Goal: Participate in discussion: Engage in conversation with other users on a specific topic

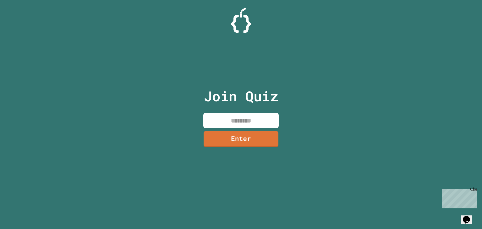
click at [236, 111] on div "Join Quiz Enter" at bounding box center [241, 115] width 85 height 204
click at [231, 117] on input at bounding box center [240, 120] width 75 height 15
type input "********"
drag, startPoint x: 231, startPoint y: 141, endPoint x: 240, endPoint y: 141, distance: 9.0
click at [240, 141] on link "Enter" at bounding box center [240, 138] width 75 height 17
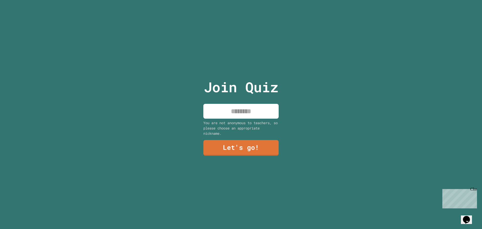
click at [237, 109] on input at bounding box center [240, 111] width 75 height 15
type input "****"
click at [245, 149] on link "Let's go!" at bounding box center [241, 147] width 74 height 17
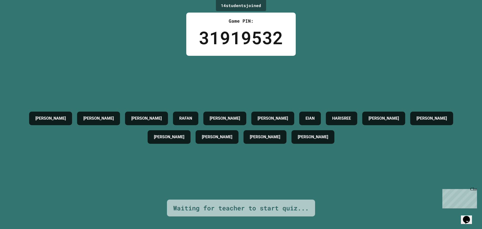
drag, startPoint x: 286, startPoint y: 77, endPoint x: 176, endPoint y: 61, distance: 111.5
click at [176, 61] on div "[PERSON_NAME] [PERSON_NAME] [PERSON_NAME] C [PERSON_NAME] [PERSON_NAME] [PERSON…" at bounding box center [241, 128] width 457 height 144
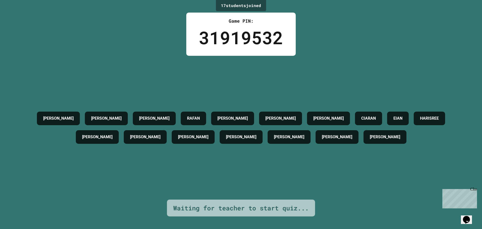
click at [333, 63] on div "[PERSON_NAME] [PERSON_NAME] [PERSON_NAME] C [PERSON_NAME] [PERSON_NAME] [PERSON…" at bounding box center [241, 128] width 457 height 144
drag, startPoint x: 333, startPoint y: 63, endPoint x: 408, endPoint y: 44, distance: 77.3
click at [408, 44] on div "17 student s joined Game PIN: 31919532 [PERSON_NAME] [PERSON_NAME] [PERSON_NAME…" at bounding box center [241, 114] width 482 height 229
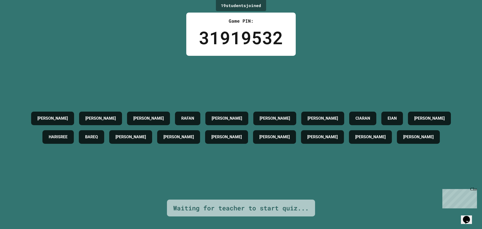
drag, startPoint x: 40, startPoint y: 36, endPoint x: 108, endPoint y: 15, distance: 71.2
click at [108, 15] on div "19 student s joined Game PIN: 31919532 [PERSON_NAME] [PERSON_NAME] [PERSON_NAME…" at bounding box center [241, 114] width 482 height 229
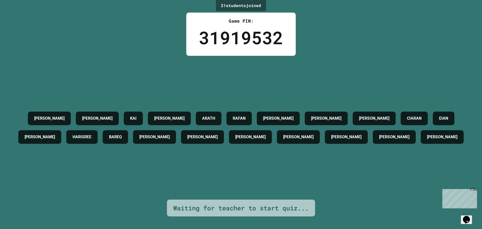
drag, startPoint x: 118, startPoint y: 14, endPoint x: 115, endPoint y: 164, distance: 149.8
click at [115, 164] on div "[PERSON_NAME] [PERSON_NAME] [PERSON_NAME] [PERSON_NAME] C [PERSON_NAME] [PERSON…" at bounding box center [241, 128] width 457 height 144
drag, startPoint x: 115, startPoint y: 141, endPoint x: 280, endPoint y: 67, distance: 180.2
click at [280, 67] on div "[PERSON_NAME] [PERSON_NAME] [PERSON_NAME] [PERSON_NAME] C [PERSON_NAME] [PERSON…" at bounding box center [241, 128] width 457 height 144
drag, startPoint x: 147, startPoint y: 61, endPoint x: 138, endPoint y: 39, distance: 24.7
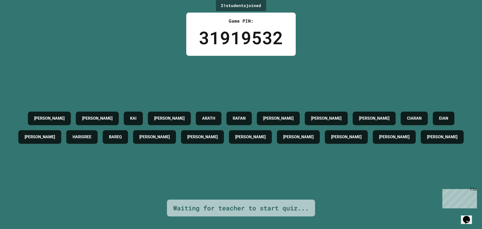
drag, startPoint x: 138, startPoint y: 39, endPoint x: 124, endPoint y: 22, distance: 21.0
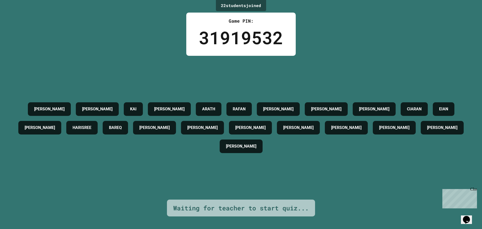
drag, startPoint x: 124, startPoint y: 22, endPoint x: 117, endPoint y: 21, distance: 7.7
drag, startPoint x: 117, startPoint y: 21, endPoint x: 105, endPoint y: 18, distance: 12.4
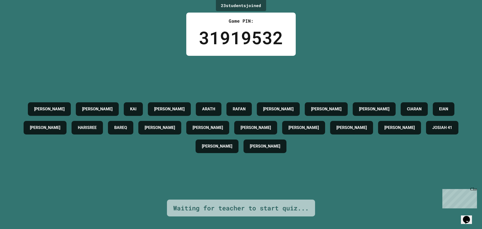
drag, startPoint x: 105, startPoint y: 18, endPoint x: 91, endPoint y: 17, distance: 14.4
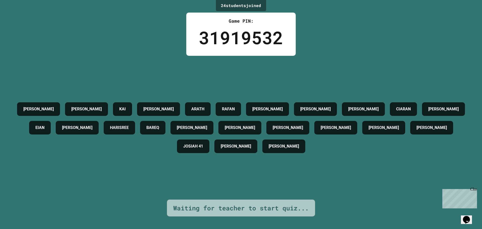
drag, startPoint x: 89, startPoint y: 16, endPoint x: 86, endPoint y: 16, distance: 3.1
drag, startPoint x: 86, startPoint y: 16, endPoint x: 83, endPoint y: 14, distance: 3.4
drag, startPoint x: 82, startPoint y: 12, endPoint x: 81, endPoint y: 16, distance: 4.4
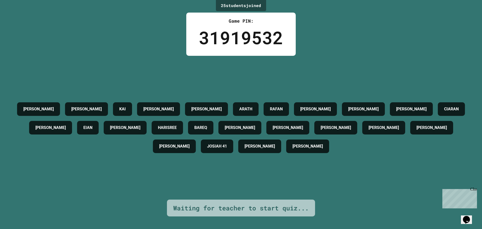
drag, startPoint x: 84, startPoint y: 14, endPoint x: 89, endPoint y: 9, distance: 6.7
drag, startPoint x: 89, startPoint y: 9, endPoint x: 67, endPoint y: 19, distance: 23.6
drag, startPoint x: 67, startPoint y: 19, endPoint x: 102, endPoint y: 5, distance: 37.5
drag, startPoint x: 102, startPoint y: 5, endPoint x: 72, endPoint y: 26, distance: 36.2
drag, startPoint x: 72, startPoint y: 26, endPoint x: 174, endPoint y: 60, distance: 107.2
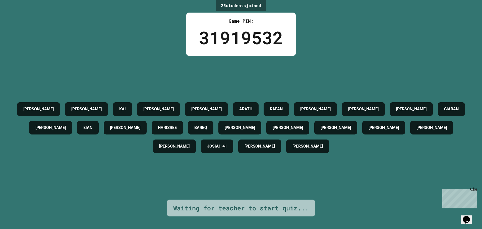
drag, startPoint x: 174, startPoint y: 60, endPoint x: 164, endPoint y: 48, distance: 15.7
drag, startPoint x: 164, startPoint y: 48, endPoint x: 159, endPoint y: 35, distance: 13.7
drag, startPoint x: 159, startPoint y: 35, endPoint x: 149, endPoint y: 32, distance: 10.2
drag, startPoint x: 149, startPoint y: 32, endPoint x: 145, endPoint y: 29, distance: 5.9
drag, startPoint x: 145, startPoint y: 29, endPoint x: 143, endPoint y: 26, distance: 2.9
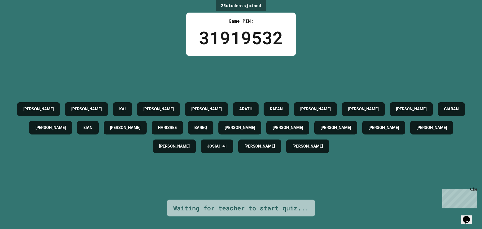
drag, startPoint x: 143, startPoint y: 26, endPoint x: 137, endPoint y: 23, distance: 6.4
drag, startPoint x: 137, startPoint y: 23, endPoint x: 133, endPoint y: 22, distance: 4.7
drag, startPoint x: 133, startPoint y: 22, endPoint x: 129, endPoint y: 21, distance: 3.3
drag, startPoint x: 129, startPoint y: 21, endPoint x: 127, endPoint y: 18, distance: 4.0
drag, startPoint x: 126, startPoint y: 17, endPoint x: 122, endPoint y: 16, distance: 3.3
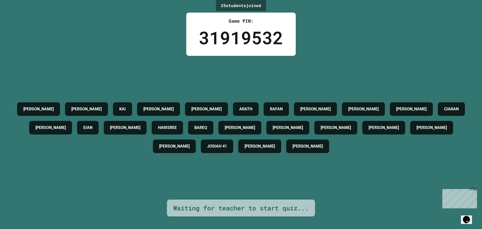
drag, startPoint x: 122, startPoint y: 14, endPoint x: 120, endPoint y: 12, distance: 2.7
drag, startPoint x: 120, startPoint y: 12, endPoint x: 107, endPoint y: 12, distance: 12.8
drag
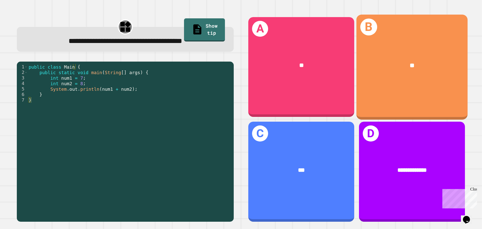
click at [436, 57] on div "**" at bounding box center [411, 66] width 111 height 34
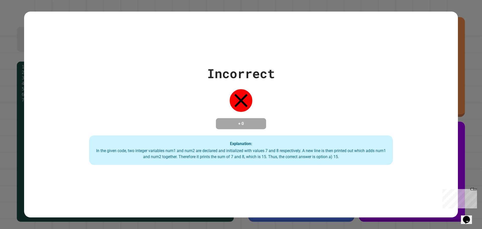
click at [214, 50] on div "Incorrect + 0 Explanation: In the given code, two integer variables num1 and nu…" at bounding box center [241, 115] width 434 height 206
drag, startPoint x: 404, startPoint y: 63, endPoint x: 275, endPoint y: 9, distance: 140.0
click at [397, 64] on div "Incorrect + 0 Explanation: In the given code, two integer variables num1 and nu…" at bounding box center [241, 114] width 434 height 101
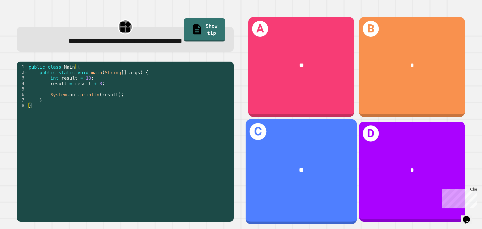
click at [297, 153] on div "**" at bounding box center [301, 170] width 111 height 34
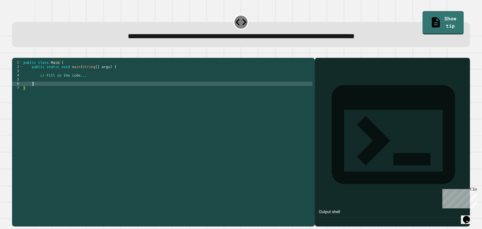
drag, startPoint x: 283, startPoint y: 92, endPoint x: 278, endPoint y: 92, distance: 4.8
click at [280, 92] on div "public class Main { public static void main ( String [ ] args ) { // Fill in th…" at bounding box center [167, 137] width 290 height 154
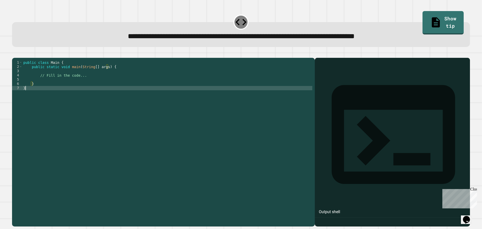
click at [272, 94] on div "public class Main { public static void main ( String [ ] args ) { // Fill in th…" at bounding box center [167, 137] width 290 height 154
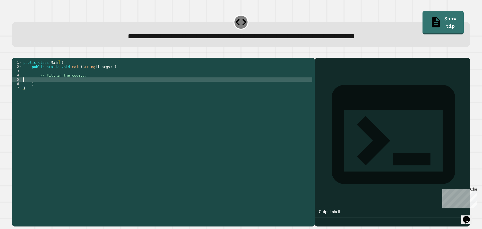
click at [263, 85] on div "public class Main { public static void main ( String [ ] args ) { // Fill in th…" at bounding box center [167, 137] width 290 height 154
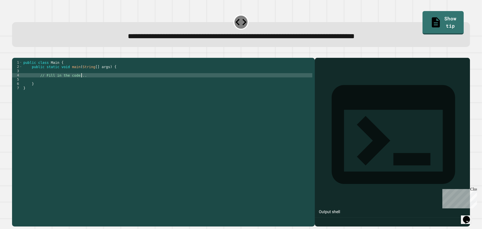
click at [261, 83] on div "public class Main { public static void main ( String [ ] args ) { // Fill in th…" at bounding box center [167, 137] width 290 height 154
click at [431, 18] on icon at bounding box center [436, 21] width 11 height 13
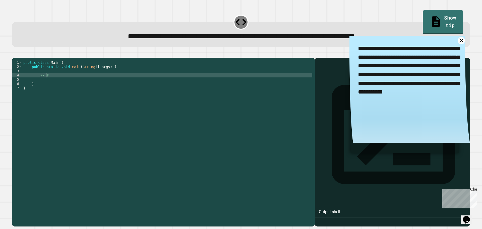
click at [430, 17] on icon at bounding box center [436, 21] width 12 height 13
click at [71, 82] on div "public class Main { public static void main ( String [ ] args ) { // F } }" at bounding box center [167, 137] width 290 height 154
type textarea "*"
click at [457, 41] on icon at bounding box center [461, 40] width 9 height 9
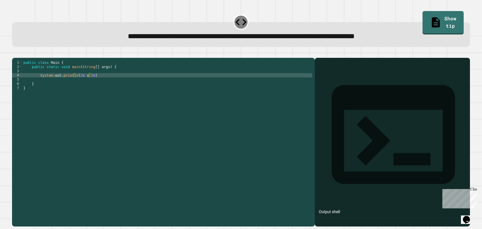
click at [94, 83] on div "public class Main { public static void main ( String [ ] args ) { System . out …" at bounding box center [167, 137] width 290 height 154
click at [15, 54] on icon "button" at bounding box center [15, 54] width 0 height 0
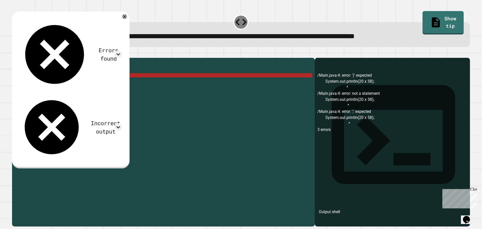
click at [111, 75] on div "public class Main { public static void main ( String [ ] args ) { System . out …" at bounding box center [167, 137] width 290 height 154
click at [100, 84] on div "public class Main { public static void main ( String [ ] args ) { System . out …" at bounding box center [167, 137] width 290 height 154
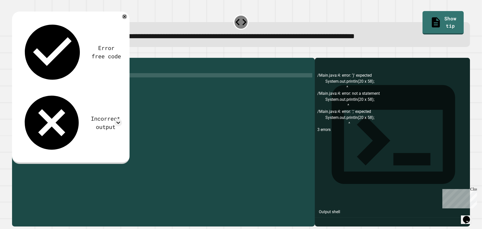
click at [84, 82] on div "public class Main { public static void main ( String [ ] args ) { System . out …" at bounding box center [167, 137] width 290 height 154
type textarea "**********"
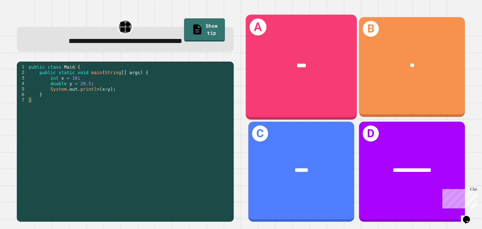
click at [295, 74] on div "****" at bounding box center [301, 66] width 111 height 34
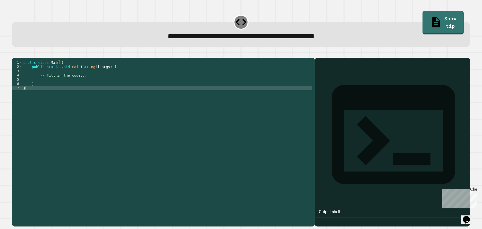
click at [121, 82] on div "public class Main { public static void main ( String [ ] args ) { // Fill in th…" at bounding box center [167, 137] width 290 height 154
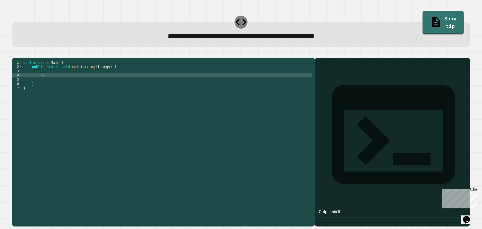
type textarea "*"
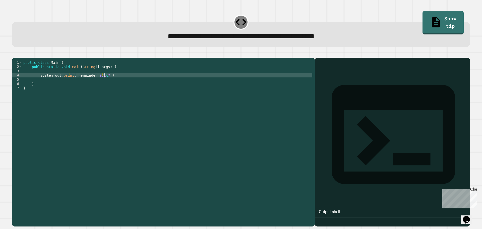
scroll to position [0, 6]
click at [112, 84] on div "public class Main { public static void main ( String [ ] args ) { system . out …" at bounding box center [167, 137] width 290 height 154
click at [19, 58] on icon "button" at bounding box center [18, 57] width 3 height 4
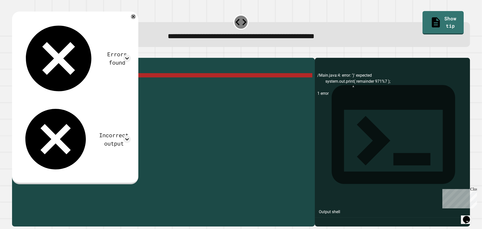
click at [101, 83] on div "public class Main { public static void main ( String [ ] args ) { system . out …" at bounding box center [167, 137] width 290 height 154
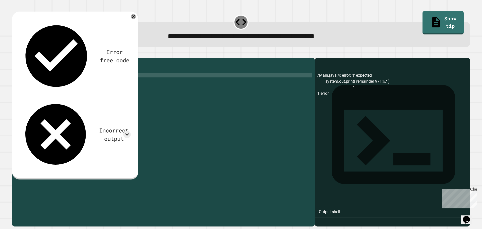
click at [98, 83] on div "public class Main { public static void main ( String [ ] args ) { system . out …" at bounding box center [167, 137] width 290 height 154
click at [136, 17] on icon at bounding box center [133, 17] width 6 height 6
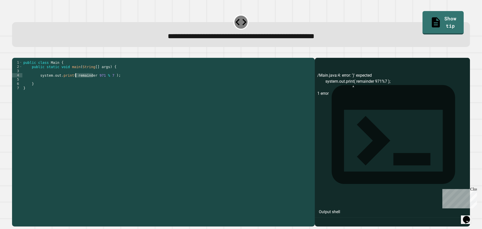
drag, startPoint x: 93, startPoint y: 83, endPoint x: 75, endPoint y: 84, distance: 17.6
click at [75, 84] on div "public class Main { public static void main ( String [ ] args ) { system . out …" at bounding box center [167, 137] width 290 height 154
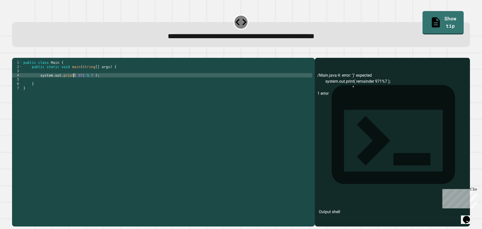
scroll to position [0, 5]
click at [19, 57] on icon "button" at bounding box center [18, 57] width 3 height 4
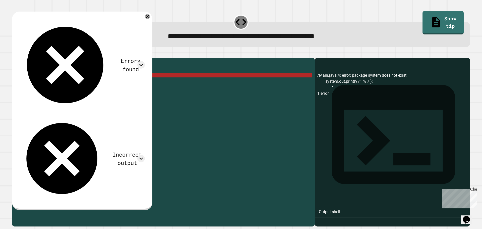
click at [15, 54] on button "button" at bounding box center [15, 54] width 0 height 0
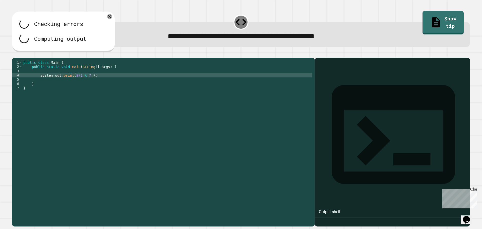
click at [71, 83] on div "public class Main { public static void main ( String [ ] args ) { system . out …" at bounding box center [167, 137] width 290 height 154
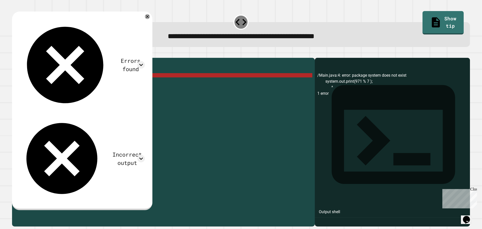
click at [15, 54] on icon "button" at bounding box center [15, 54] width 0 height 0
click at [90, 83] on div "public class Main { public static void main ( String [ ] args ) { system . out …" at bounding box center [167, 137] width 290 height 154
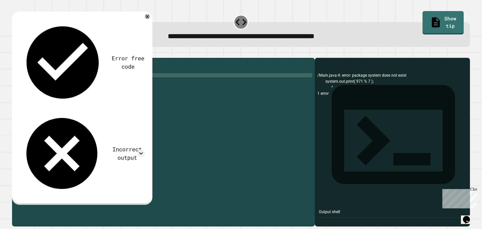
scroll to position [0, 6]
click at [149, 16] on div "Error free code /Main.java:4: error: package system does not exist system.out.p…" at bounding box center [82, 108] width 140 height 193
click at [15, 54] on icon "button" at bounding box center [15, 54] width 0 height 0
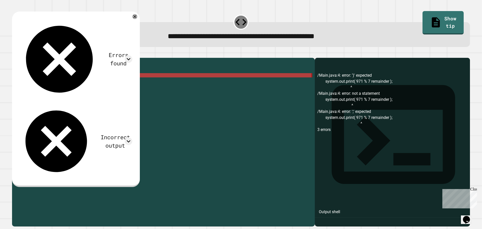
drag, startPoint x: 105, startPoint y: 83, endPoint x: 90, endPoint y: 83, distance: 15.3
click at [90, 84] on div "public class Main { public static void main ( String [ ] args ) { system . out …" at bounding box center [167, 137] width 290 height 154
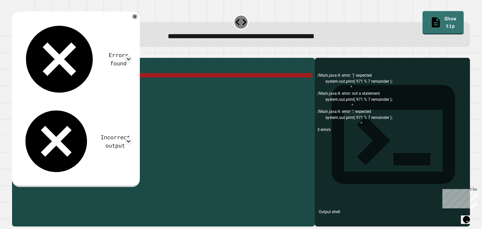
click at [90, 83] on div "public class Main { public static void main ( String [ ] args ) { system . out …" at bounding box center [167, 137] width 290 height 154
drag, startPoint x: 90, startPoint y: 83, endPoint x: 106, endPoint y: 84, distance: 16.6
click at [106, 84] on div "public class Main { public static void main ( String [ ] args ) { system . out …" at bounding box center [167, 137] width 290 height 154
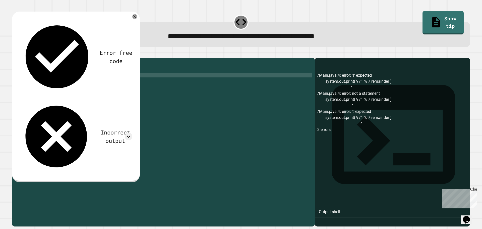
click at [73, 84] on div "public class Main { public static void main ( String [ ] args ) { system . out …" at bounding box center [167, 137] width 290 height 154
type textarea "**********"
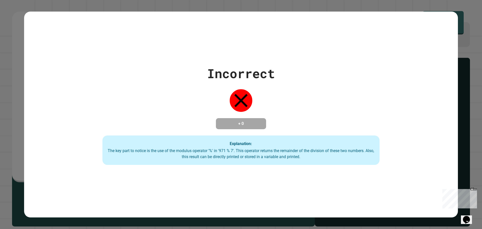
scroll to position [0, 4]
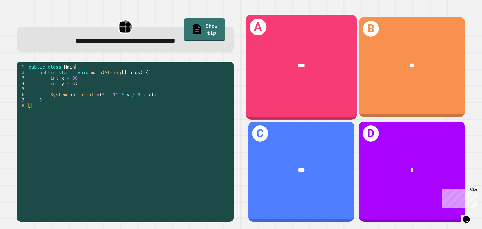
click at [290, 43] on div "A ***" at bounding box center [301, 67] width 111 height 105
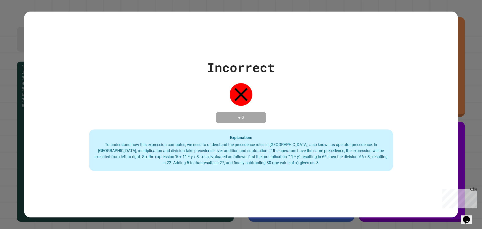
drag, startPoint x: 290, startPoint y: 43, endPoint x: 288, endPoint y: 45, distance: 3.0
click at [288, 45] on div "Incorrect + 0 Explanation: To understand how this expression computes, we need …" at bounding box center [241, 115] width 434 height 206
drag, startPoint x: 194, startPoint y: 9, endPoint x: 185, endPoint y: -1, distance: 13.7
click at [185, 0] on html "**********" at bounding box center [241, 114] width 482 height 229
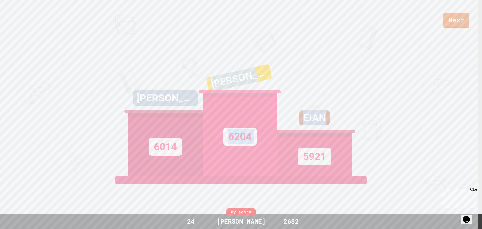
drag, startPoint x: 186, startPoint y: 80, endPoint x: 409, endPoint y: 47, distance: 226.0
click at [359, 95] on div "Next [PERSON_NAME] 6014 [PERSON_NAME] 6204 [PERSON_NAME] 5921 View leaderboard" at bounding box center [241, 114] width 482 height 229
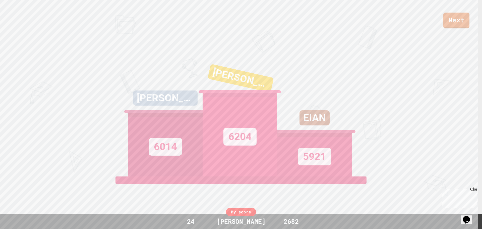
click at [453, 20] on link "Next" at bounding box center [456, 21] width 26 height 16
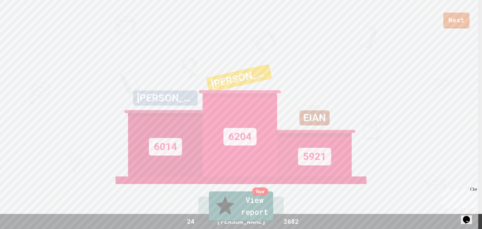
click at [266, 207] on link "New View report" at bounding box center [241, 206] width 64 height 30
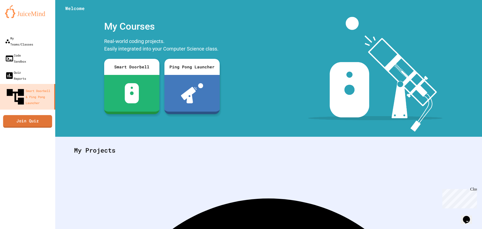
click at [30, 115] on link "Join Quiz" at bounding box center [27, 121] width 49 height 13
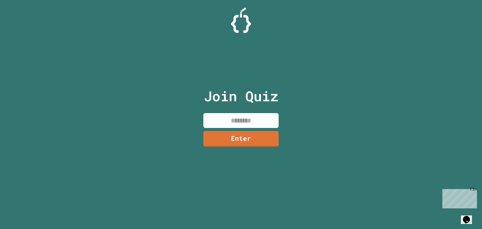
click at [240, 119] on input at bounding box center [240, 120] width 75 height 15
type input "********"
click at [252, 132] on link "Enter" at bounding box center [241, 138] width 76 height 17
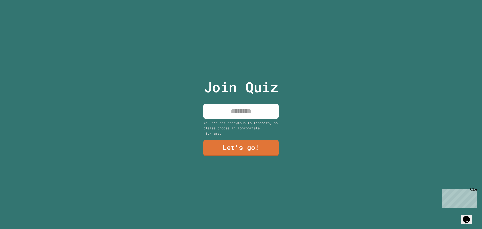
click at [254, 116] on input at bounding box center [240, 111] width 75 height 15
type input "****"
click at [242, 150] on link "Let's go!" at bounding box center [241, 147] width 70 height 17
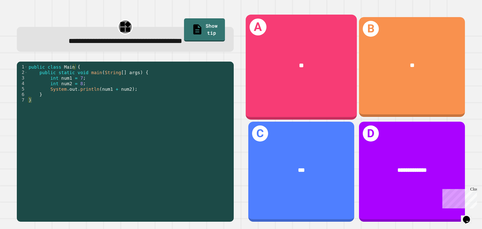
click at [311, 42] on div "A **" at bounding box center [301, 67] width 111 height 105
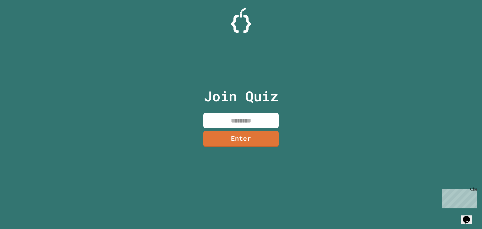
click at [271, 122] on input at bounding box center [240, 120] width 75 height 15
type input "********"
click at [264, 136] on link "Enter" at bounding box center [241, 137] width 69 height 17
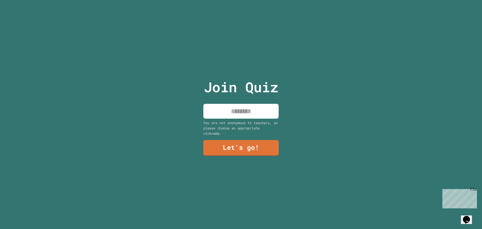
click at [239, 113] on input at bounding box center [240, 111] width 75 height 15
type input "****"
click at [211, 146] on link "Let's go!" at bounding box center [241, 147] width 70 height 17
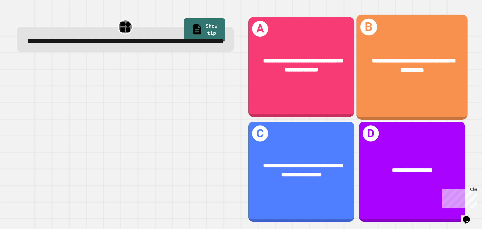
click at [390, 86] on div "**********" at bounding box center [411, 67] width 111 height 105
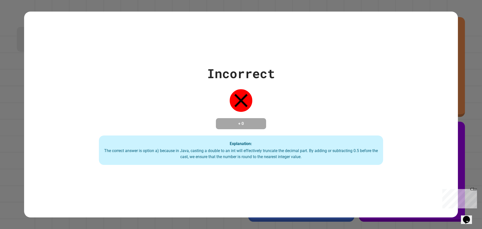
click at [249, 73] on div "Incorrect" at bounding box center [241, 73] width 68 height 19
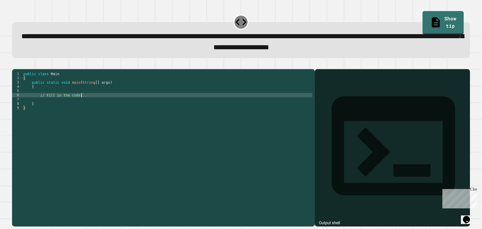
click at [88, 102] on div "public class Main { public static void main ( String [ ] args ) { // Fill in th…" at bounding box center [167, 142] width 290 height 141
type textarea "*"
click at [40, 103] on div "public class Main { public static void main ( String [ ] args ) { system . out …" at bounding box center [167, 142] width 290 height 141
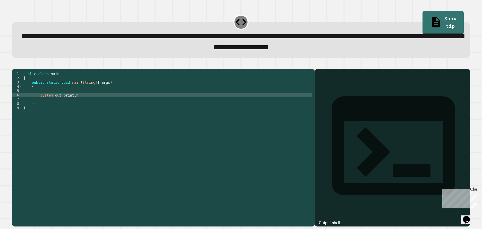
click at [73, 100] on div "public class Main { public static void main ( String [ ] args ) { System . out …" at bounding box center [167, 142] width 290 height 141
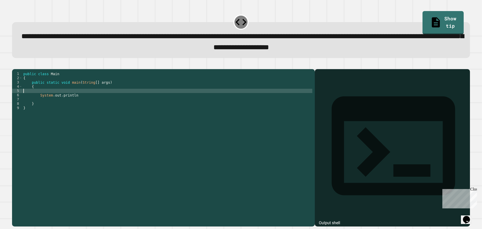
scroll to position [0, 0]
click at [73, 101] on div "public class Main { public static void main ( String [ ] args ) { System . out …" at bounding box center [167, 142] width 290 height 141
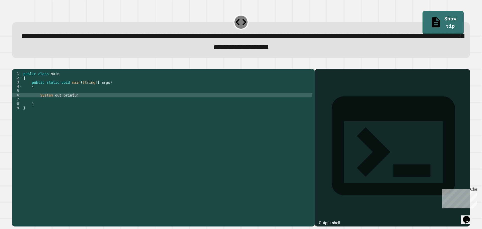
type textarea "**********"
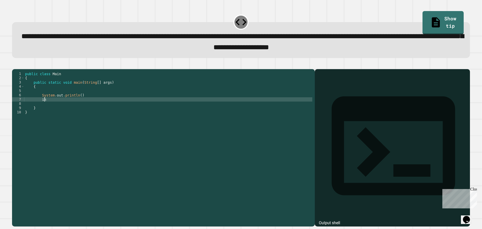
scroll to position [0, 1]
type textarea "*"
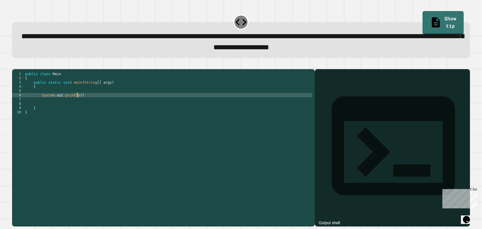
click at [77, 103] on div "public class Main { public static void main ( String [ ] args ) { System . out …" at bounding box center [168, 142] width 288 height 141
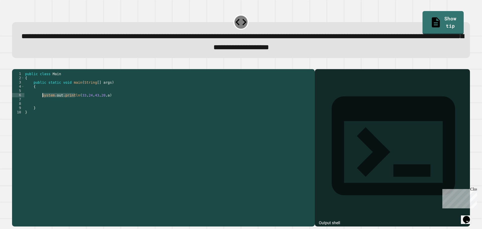
drag, startPoint x: 75, startPoint y: 103, endPoint x: 42, endPoint y: 103, distance: 32.4
click at [42, 103] on div "public class Main { public static void main ( String [ ] args ) { System . out …" at bounding box center [168, 142] width 288 height 141
click at [41, 104] on div "public class Main { public static void main ( String [ ] args ) { System . out …" at bounding box center [168, 138] width 288 height 132
drag, startPoint x: 41, startPoint y: 104, endPoint x: 70, endPoint y: 102, distance: 29.2
click at [70, 102] on div "public class Main { public static void main ( String [ ] args ) { System . out …" at bounding box center [168, 142] width 288 height 141
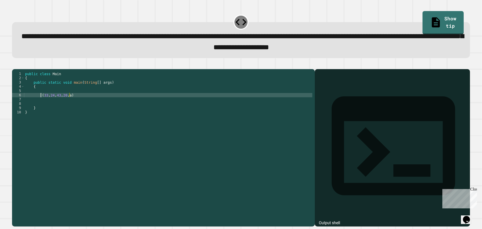
type textarea "**********"
click at [83, 102] on div "public class Main { public static void main ( String [ ] args ) { ( 33 , 24 , 4…" at bounding box center [168, 142] width 288 height 141
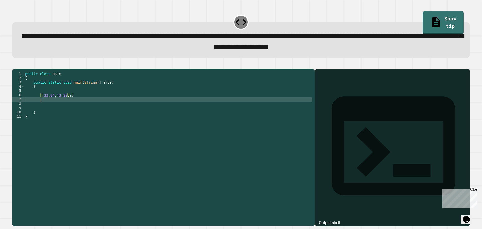
scroll to position [0, 1]
paste textarea "**********"
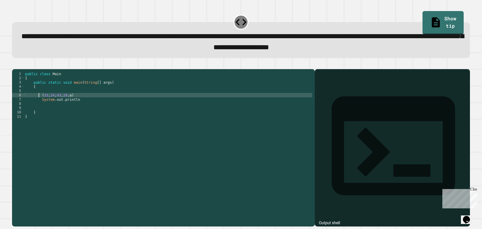
click at [39, 103] on div "public class Main { public static void main ( String [ ] args ) { ( 33 , 24 , 4…" at bounding box center [168, 142] width 288 height 141
click at [72, 104] on div "public class Main { public static void main ( String [ ] args ) { int ( 33 , 24…" at bounding box center [168, 142] width 288 height 141
click at [73, 104] on div "public class Main { public static void main ( String [ ] args ) { int ( 33 , 24…" at bounding box center [168, 142] width 288 height 141
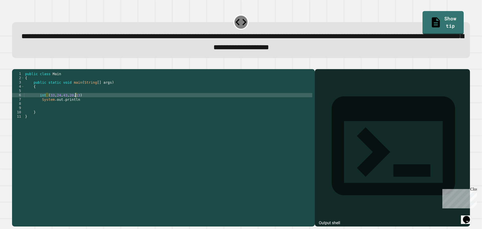
click at [44, 103] on div "public class Main { public static void main ( String [ ] args ) { int ( 33 , 24…" at bounding box center [168, 142] width 288 height 141
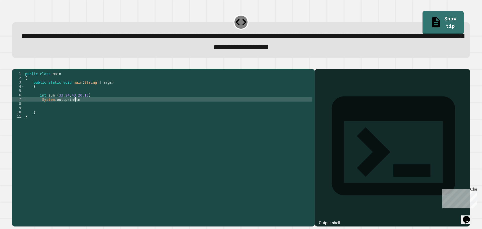
click at [102, 108] on div "public class Main { public static void main ( String [ ] args ) { int sum ( 33 …" at bounding box center [168, 142] width 288 height 141
click at [100, 103] on div "public class Main { public static void main ( String [ ] args ) { int sum ( 33 …" at bounding box center [168, 142] width 288 height 141
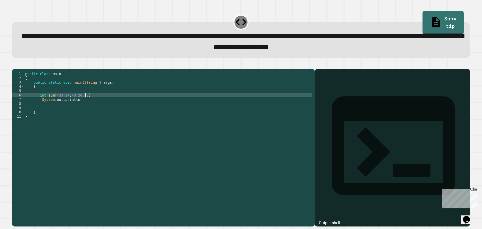
click at [15, 65] on button "button" at bounding box center [15, 65] width 0 height 0
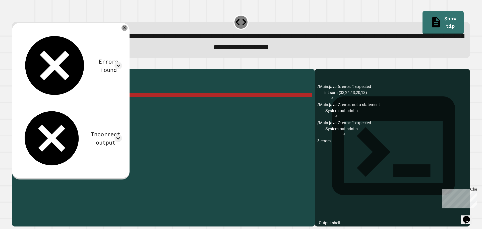
click at [126, 29] on icon at bounding box center [125, 28] width 4 height 4
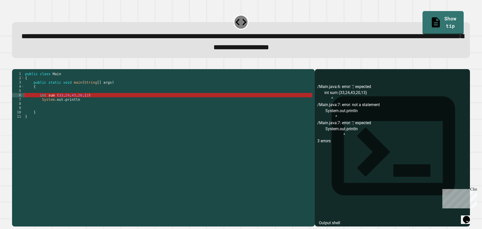
click at [104, 103] on div "public class Main { public static void main ( String [ ] args ) { int sum ( 33 …" at bounding box center [168, 142] width 288 height 141
click at [86, 107] on div "public class Main { public static void main ( String [ ] args ) { int sum ( 33 …" at bounding box center [168, 142] width 288 height 141
click at [100, 101] on div "public class Main { public static void main ( String [ ] args ) { int sum ( 33 …" at bounding box center [168, 142] width 288 height 141
click at [35, 69] on div at bounding box center [241, 66] width 458 height 6
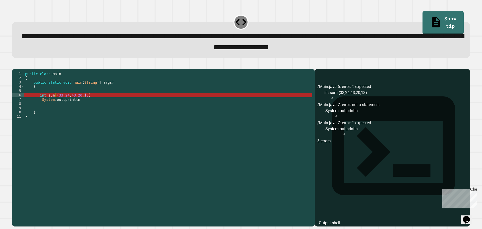
scroll to position [0, 1]
click at [125, 95] on div "public class Main { public static void main ( String [ ] args ) { int sum ( 33 …" at bounding box center [168, 142] width 288 height 141
click at [124, 103] on div "public class Main { public static void main ( String [ ] args ) { int sum ( 33 …" at bounding box center [168, 142] width 288 height 141
click at [87, 107] on div "public class Main { public static void main ( String [ ] args ) { int sum ( 33 …" at bounding box center [168, 142] width 288 height 141
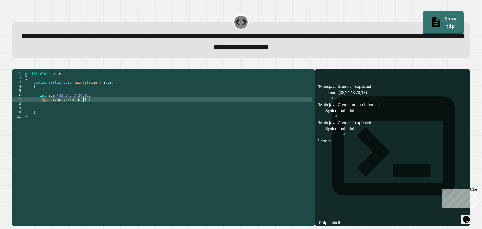
scroll to position [0, 4]
click at [103, 108] on div "public class Main { public static void main ( String [ ] args ) { int sum ( 33 …" at bounding box center [168, 142] width 288 height 141
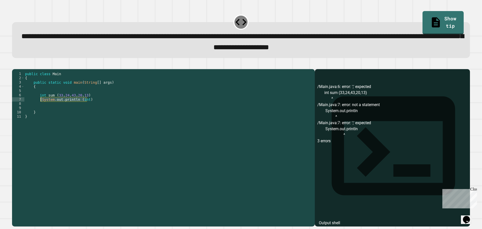
drag, startPoint x: 91, startPoint y: 108, endPoint x: 41, endPoint y: 108, distance: 49.9
click at [41, 108] on div "public class Main { public static void main ( String [ ] args ) { int sum ( 33 …" at bounding box center [168, 142] width 288 height 141
type textarea "**********"
click at [97, 109] on div "public class Main { public static void main ( String [ ] args ) { int sum ( 33 …" at bounding box center [168, 138] width 288 height 132
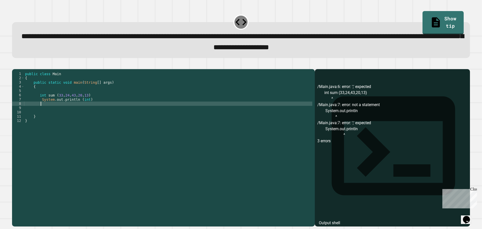
scroll to position [0, 1]
paste textarea "**********"
click at [85, 112] on div "public class Main { public static void main ( String [ ] args ) { int sum ( 33 …" at bounding box center [168, 142] width 288 height 141
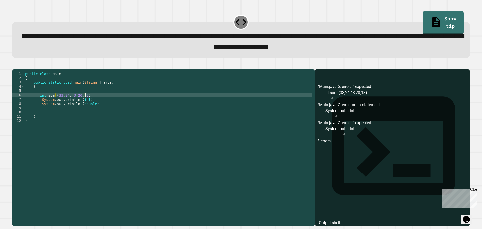
click at [106, 102] on div "public class Main { public static void main ( String [ ] args ) { int sum ( 33 …" at bounding box center [168, 142] width 288 height 141
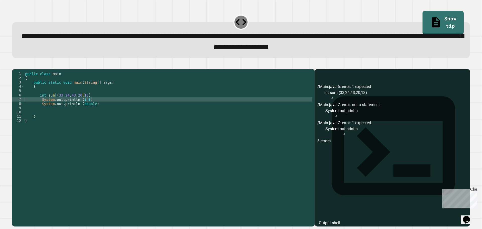
click at [113, 108] on div "public class Main { public static void main ( String [ ] args ) { int sum ( 33 …" at bounding box center [168, 142] width 288 height 141
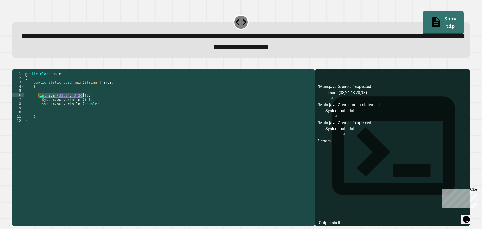
drag, startPoint x: 38, startPoint y: 103, endPoint x: 85, endPoint y: 104, distance: 47.2
click at [85, 104] on div "public class Main { public static void main ( String [ ] args ) { int sum ( 33 …" at bounding box center [168, 142] width 288 height 141
click at [87, 103] on div "public class Main { public static void main ( String [ ] args ) { int sum ( 33 …" at bounding box center [168, 138] width 288 height 132
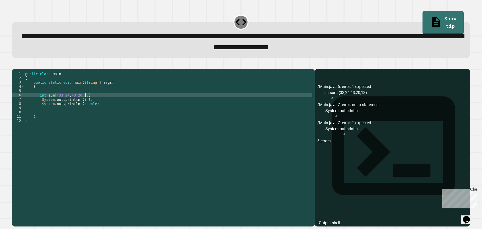
click at [88, 103] on div "public class Main { public static void main ( String [ ] args ) { int sum ( 33 …" at bounding box center [168, 142] width 288 height 141
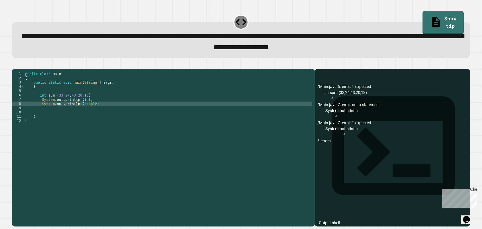
click at [98, 111] on div "public class Main { public static void main ( String [ ] args ) { int sum ( 33 …" at bounding box center [168, 142] width 288 height 141
click at [15, 65] on icon "button" at bounding box center [15, 65] width 0 height 0
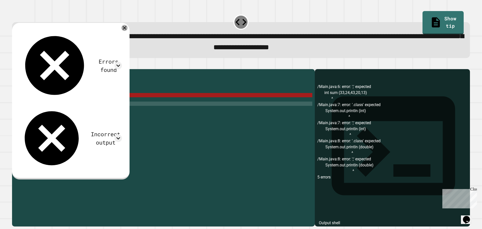
click at [127, 30] on icon at bounding box center [124, 28] width 6 height 6
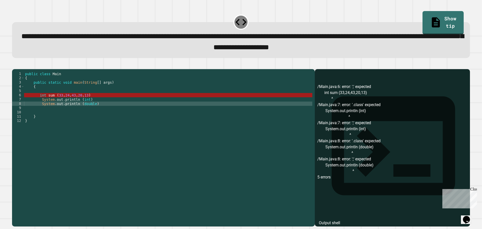
scroll to position [0, 1]
click at [167, 96] on div "public class Main { public static void main ( String [ ] args ) { int sum ( 33 …" at bounding box center [168, 142] width 288 height 141
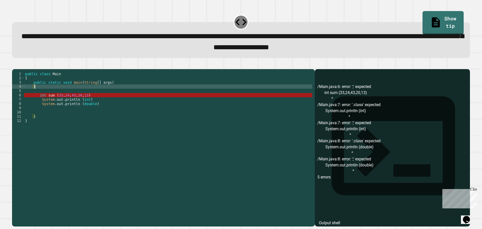
click at [166, 101] on div "public class Main { public static void main ( String [ ] args ) { int sum ( 33 …" at bounding box center [168, 142] width 288 height 141
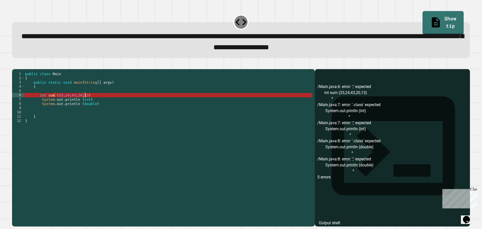
scroll to position [0, 4]
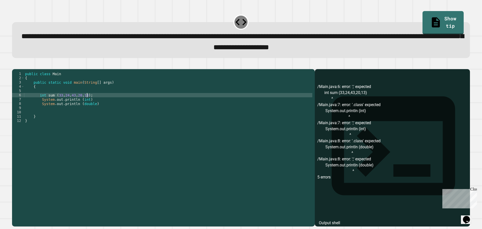
click at [114, 108] on div "public class Main { public static void main ( String [ ] args ) { int sum ( 33 …" at bounding box center [168, 142] width 288 height 141
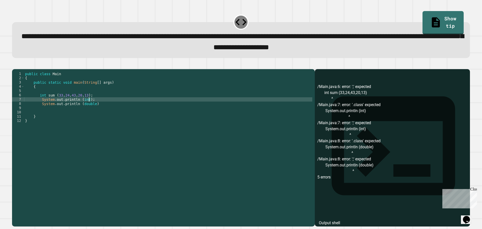
click at [102, 114] on div "public class Main { public static void main ( String [ ] args ) { int sum ( 33 …" at bounding box center [168, 142] width 288 height 141
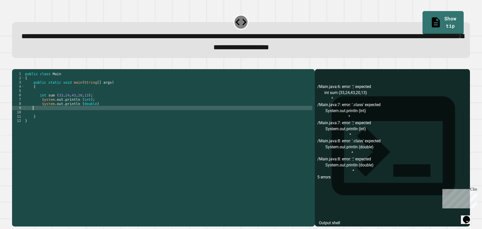
click at [102, 112] on div "public class Main { public static void main ( String [ ] args ) { int sum ( 33 …" at bounding box center [168, 142] width 288 height 141
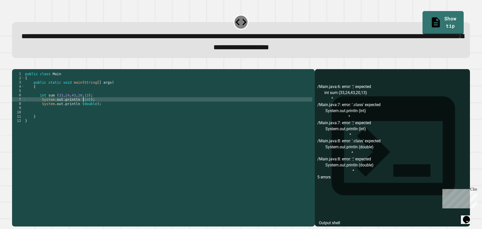
click at [83, 105] on div "public class Main { public static void main ( String [ ] args ) { int sum ( 33 …" at bounding box center [168, 142] width 288 height 141
click at [88, 104] on div "public class Main { public static void main ( String [ ] args ) { int sum ( 33 …" at bounding box center [168, 142] width 288 height 141
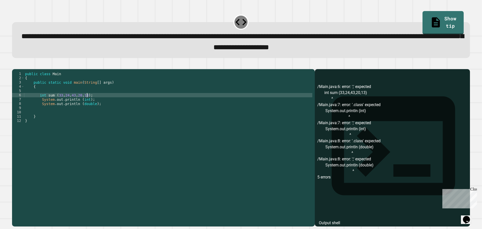
click at [88, 107] on div "public class Main { public static void main ( String [ ] args ) { int sum ( 33 …" at bounding box center [168, 142] width 288 height 141
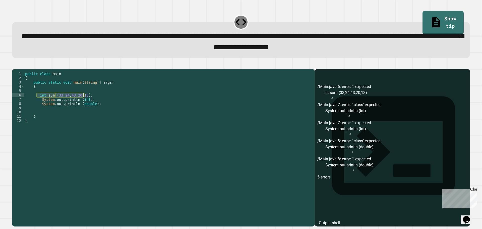
drag, startPoint x: 36, startPoint y: 104, endPoint x: 84, endPoint y: 104, distance: 47.2
click at [84, 104] on div "public class Main { public static void main ( String [ ] args ) { int sum ( 33 …" at bounding box center [168, 142] width 288 height 141
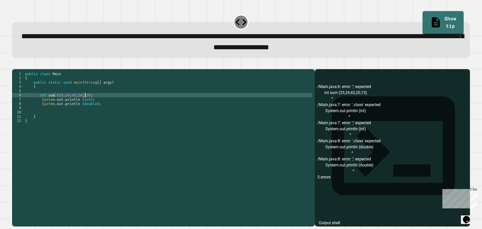
click at [85, 103] on div "public class Main { public static void main ( String [ ] args ) { int sum ( 33 …" at bounding box center [168, 142] width 288 height 141
click at [82, 105] on div "public class Main { public static void main ( String [ ] args ) { int sum ( 33 …" at bounding box center [168, 142] width 288 height 141
click at [94, 103] on div "public class Main { public static void main ( String [ ] args ) { int sum ( 33 …" at bounding box center [168, 142] width 288 height 141
click at [15, 65] on icon "button" at bounding box center [15, 65] width 0 height 0
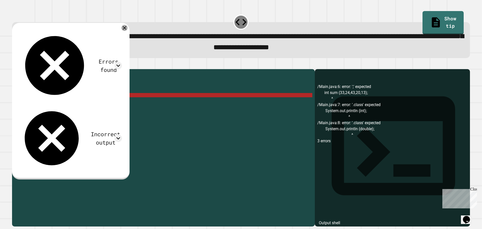
click at [127, 29] on icon at bounding box center [124, 28] width 6 height 6
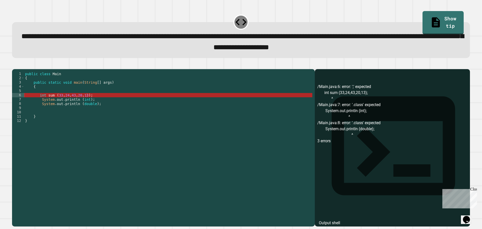
click at [422, 17] on link "Show tip" at bounding box center [442, 22] width 41 height 23
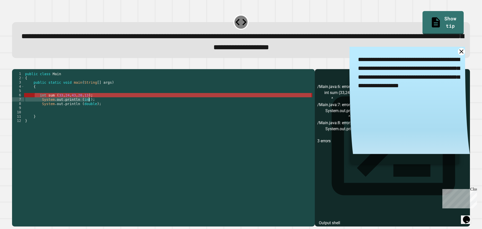
drag, startPoint x: 35, startPoint y: 102, endPoint x: 119, endPoint y: 113, distance: 84.2
click at [119, 113] on div "public class Main { public static void main ( String [ ] args ) { int sum ( 33 …" at bounding box center [168, 142] width 288 height 141
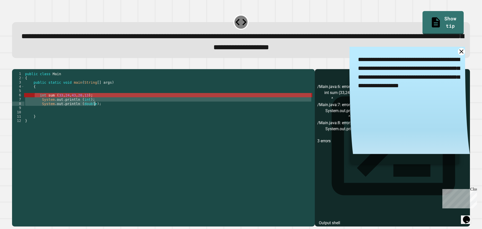
type textarea "**********"
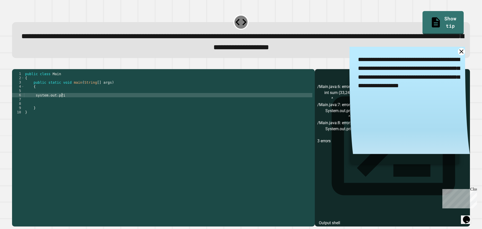
scroll to position [0, 3]
click at [37, 103] on div "public class Main { public static void main ( String [ ] args ) { system . out …" at bounding box center [168, 142] width 288 height 141
click at [79, 103] on div "public class Main { public static void main ( String [ ] args ) { System . out …" at bounding box center [168, 142] width 288 height 141
type textarea "*"
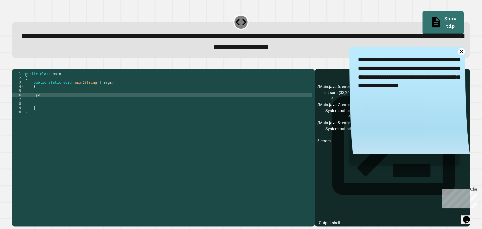
type textarea "*"
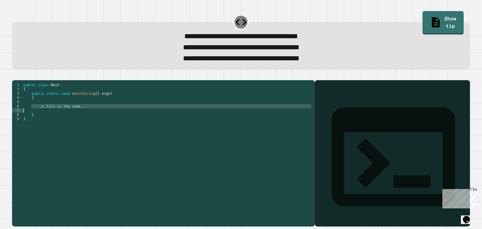
drag, startPoint x: 52, startPoint y: 122, endPoint x: 87, endPoint y: 117, distance: 35.5
click at [87, 117] on div "public class Main { public static void main ( String [ ] args ) { // Fill in th…" at bounding box center [167, 147] width 290 height 128
click at [87, 117] on div "public class Main { public static void main ( String [ ] args ) { // Fill in th…" at bounding box center [167, 142] width 290 height 119
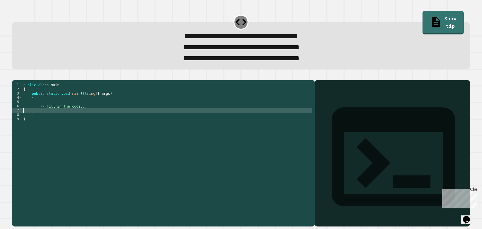
click at [87, 117] on div "public class Main { public static void main ( String [ ] args ) { // Fill in th…" at bounding box center [167, 147] width 290 height 128
click at [87, 116] on div "public class Main { public static void main ( String [ ] args ) { // Fill in th…" at bounding box center [167, 147] width 290 height 128
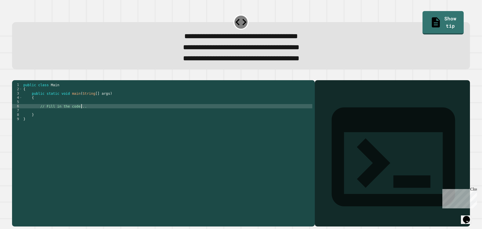
type textarea "**********"
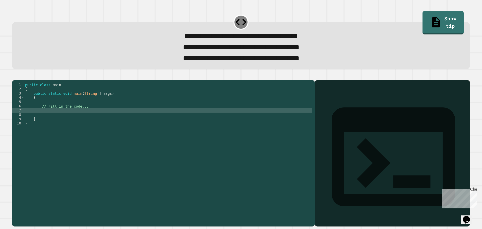
scroll to position [0, 1]
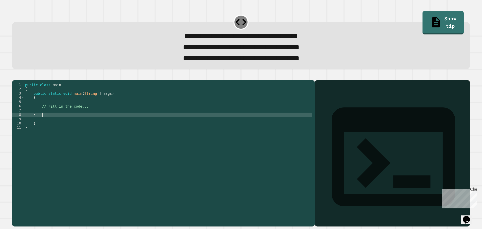
type textarea "*"
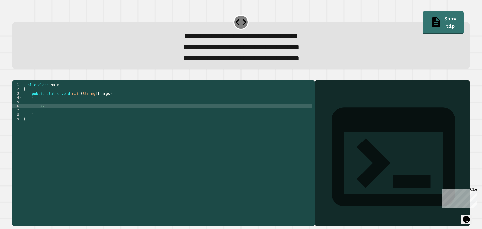
type textarea "*"
type textarea "**********"
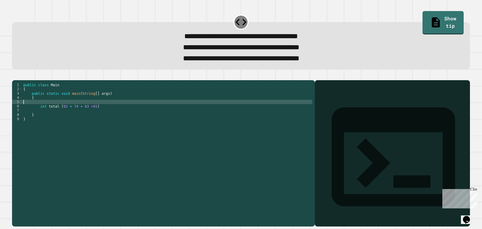
click at [136, 113] on div "public class Main { public static void main ( String [ ] args ) { int total ( 8…" at bounding box center [167, 147] width 290 height 128
click at [127, 118] on div "public class Main { public static void main ( String [ ] args ) { int total ( 8…" at bounding box center [167, 147] width 290 height 128
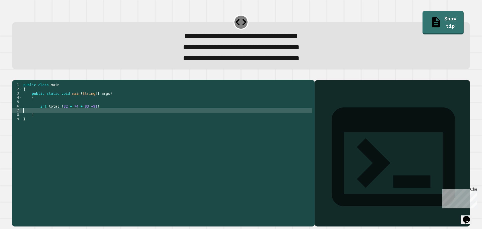
click at [126, 117] on div "public class Main { public static void main ( String [ ] args ) { int total ( 8…" at bounding box center [167, 147] width 290 height 128
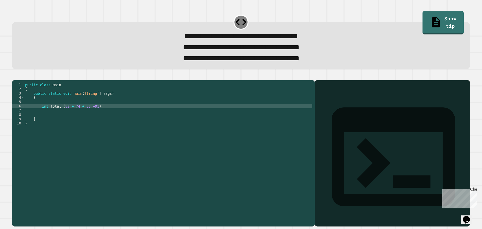
click at [89, 116] on div "public class Main { public static void main ( String [ ] args ) { int total ( 8…" at bounding box center [168, 147] width 288 height 128
click at [95, 115] on div "public class Main { public static void main ( String [ ] args ) { int total ( 8…" at bounding box center [168, 147] width 288 height 128
type textarea "**********"
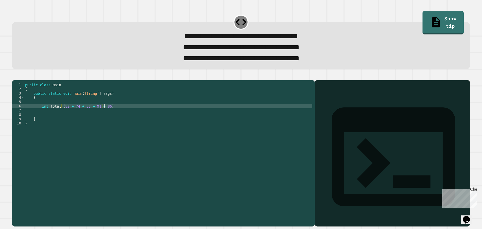
scroll to position [0, 6]
click at [117, 115] on div "public class Main { public static void main ( String [ ] args ) { int total ( 8…" at bounding box center [168, 147] width 288 height 128
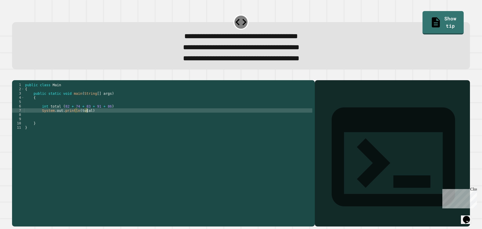
scroll to position [0, 4]
type textarea "**********"
click at [105, 121] on div "public class Main { public static void main ( String [ ] args ) { int total ( 8…" at bounding box center [168, 147] width 288 height 128
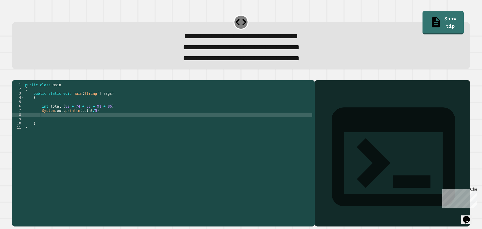
scroll to position [0, 1]
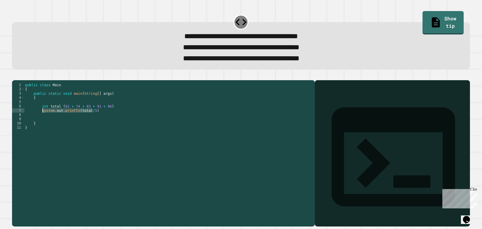
drag, startPoint x: 108, startPoint y: 119, endPoint x: 42, endPoint y: 120, distance: 66.5
click at [42, 120] on div "public class Main { public static void main ( String [ ] args ) { int total ( 8…" at bounding box center [168, 147] width 288 height 128
click at [41, 119] on div "public class Main { public static void main ( String [ ] args ) { int total ( 8…" at bounding box center [168, 147] width 288 height 128
drag, startPoint x: 41, startPoint y: 119, endPoint x: 98, endPoint y: 119, distance: 57.0
click at [98, 119] on div "public class Main { public static void main ( String [ ] args ) { int total ( 8…" at bounding box center [168, 147] width 288 height 128
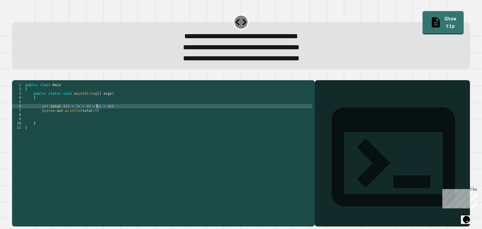
click at [97, 117] on div "public class Main { public static void main ( String [ ] args ) { int total ( 8…" at bounding box center [168, 147] width 288 height 128
click at [97, 121] on div "public class Main { public static void main ( String [ ] args ) { int total ( 8…" at bounding box center [168, 147] width 288 height 128
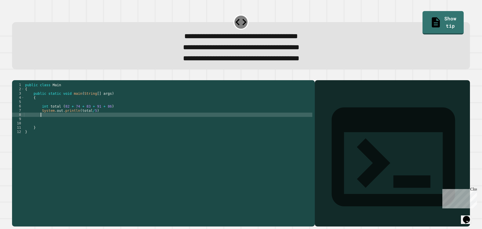
paste textarea "**********"
click at [86, 124] on div "public class Main { public static void main ( String [ ] args ) { int total ( 8…" at bounding box center [168, 147] width 288 height 128
click at [77, 123] on div "public class Main { public static void main ( String [ ] args ) { int total ( 8…" at bounding box center [168, 147] width 288 height 128
click at [76, 125] on div "public class Main { public static void main ( String [ ] args ) { int total ( 8…" at bounding box center [168, 147] width 288 height 128
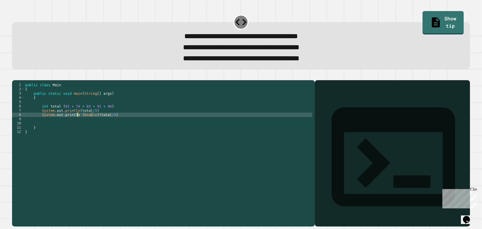
scroll to position [0, 4]
click at [78, 123] on div "public class Main { public static void main ( String [ ] args ) { int total ( 8…" at bounding box center [168, 147] width 288 height 128
click at [77, 124] on div "public class Main { public static void main ( String [ ] args ) { int total ( 8…" at bounding box center [168, 147] width 288 height 128
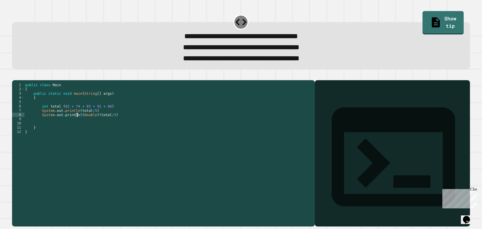
click at [77, 123] on div "public class Main { public static void main ( String [ ] args ) { int total ( 8…" at bounding box center [168, 147] width 288 height 128
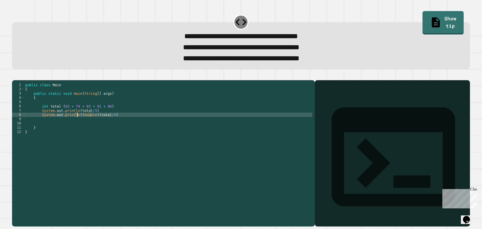
scroll to position [0, 4]
click at [68, 121] on div "public class Main { public static void main ( String [ ] args ) { int total ( 8…" at bounding box center [168, 147] width 288 height 128
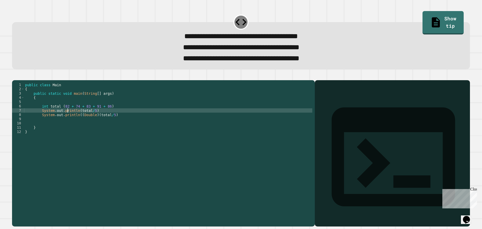
click at [94, 123] on div "public class Main { public static void main ( String [ ] args ) { int total ( 8…" at bounding box center [168, 147] width 288 height 128
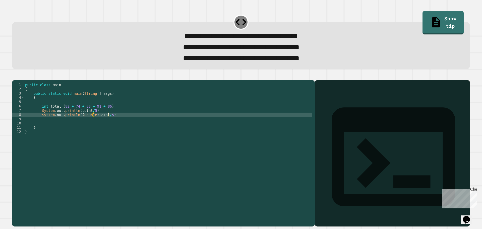
type textarea "**********"
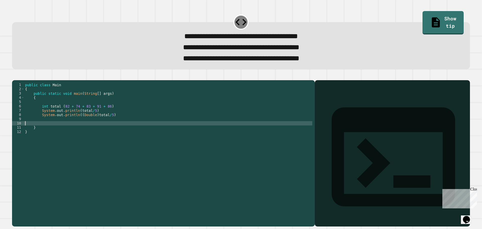
click at [91, 130] on div "public class Main { public static void main ( String [ ] args ) { int total ( 8…" at bounding box center [168, 147] width 288 height 128
click at [19, 81] on icon "button" at bounding box center [18, 79] width 3 height 4
